Goal: Task Accomplishment & Management: Use online tool/utility

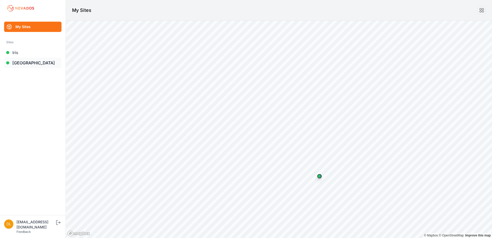
click at [22, 62] on link "[GEOGRAPHIC_DATA]" at bounding box center [32, 63] width 57 height 10
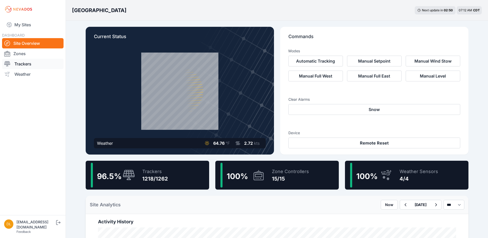
click at [31, 62] on link "Trackers" at bounding box center [33, 64] width 62 height 10
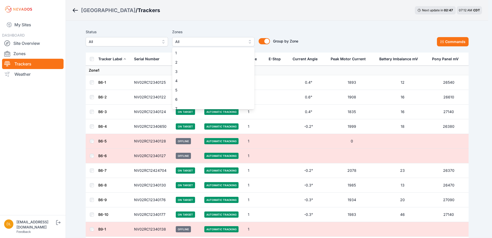
click at [185, 41] on span "All" at bounding box center [209, 42] width 69 height 6
click at [198, 78] on span "4" at bounding box center [210, 80] width 70 height 5
click at [321, 28] on div "Status All Zones 4 1 2 3 4 5 6 7 8 9 10 11 12 13 14 15 Group by Zone Group by Z…" at bounding box center [277, 40] width 383 height 26
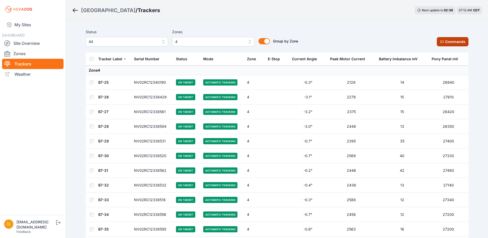
click at [462, 45] on button "Commands" at bounding box center [453, 41] width 32 height 9
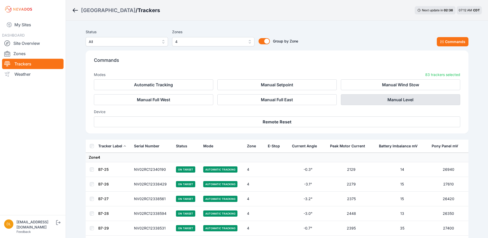
click at [399, 101] on button "Manual Level" at bounding box center [400, 99] width 119 height 11
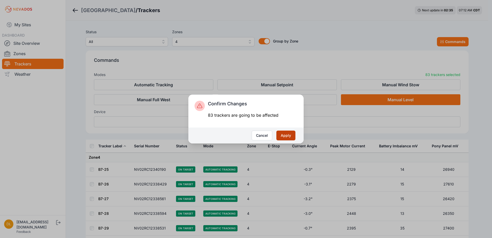
click at [285, 138] on button "Apply" at bounding box center [285, 136] width 19 height 10
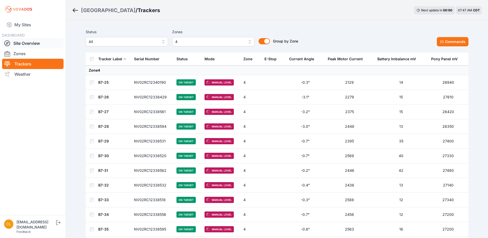
click at [39, 45] on link "Site Overview" at bounding box center [33, 43] width 62 height 10
click at [34, 41] on link "Site Overview" at bounding box center [33, 43] width 62 height 10
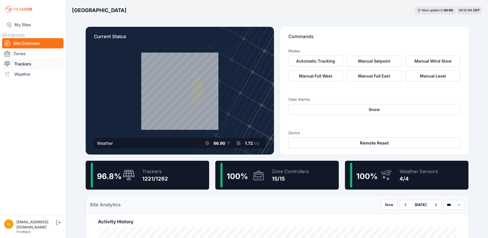
click at [32, 65] on link "Trackers" at bounding box center [33, 64] width 62 height 10
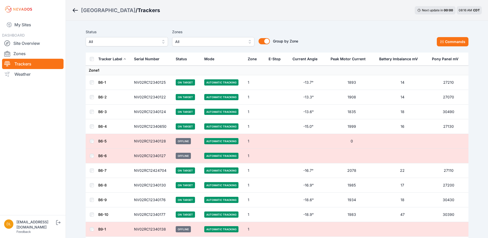
click at [187, 44] on span "All" at bounding box center [209, 42] width 69 height 6
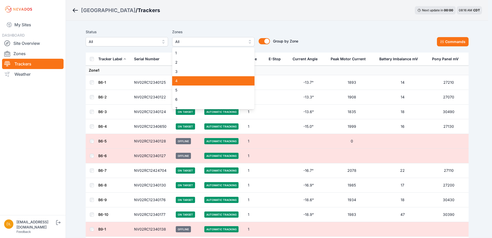
click at [187, 79] on span "4" at bounding box center [210, 80] width 70 height 5
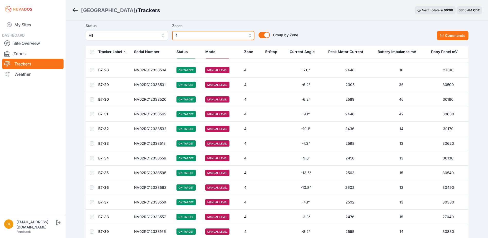
scroll to position [51, 0]
